Goal: Book appointment/travel/reservation

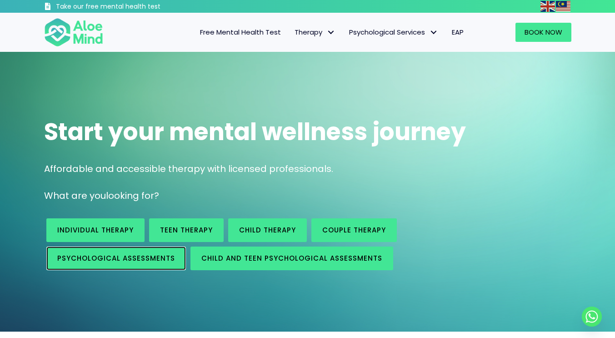
click at [146, 255] on span "Psychological assessments" at bounding box center [116, 258] width 118 height 10
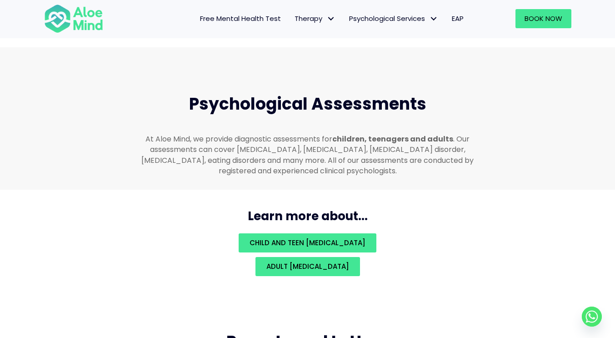
scroll to position [1929, 0]
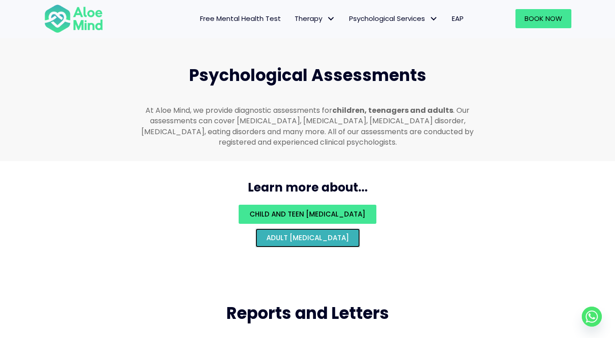
click at [349, 233] on span "Adult psychological assessment" at bounding box center [307, 238] width 83 height 10
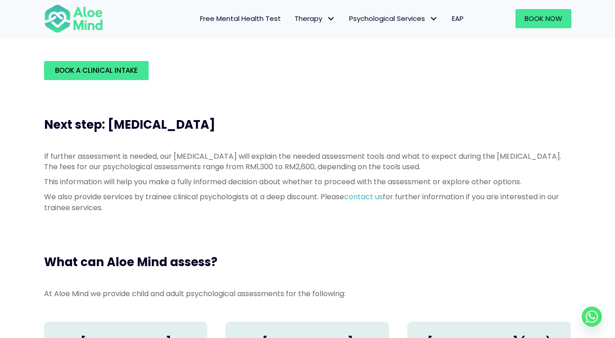
scroll to position [318, 0]
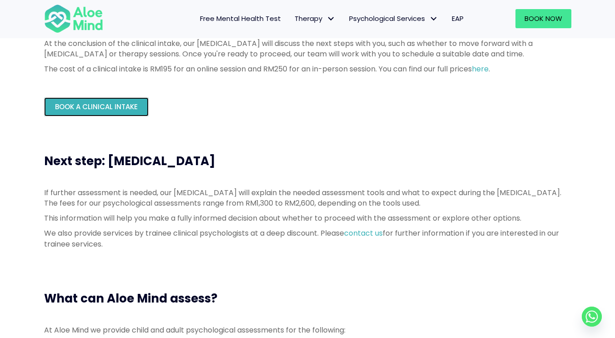
click at [126, 113] on link "Book a Clinical Intake" at bounding box center [96, 106] width 104 height 19
